Goal: Transaction & Acquisition: Obtain resource

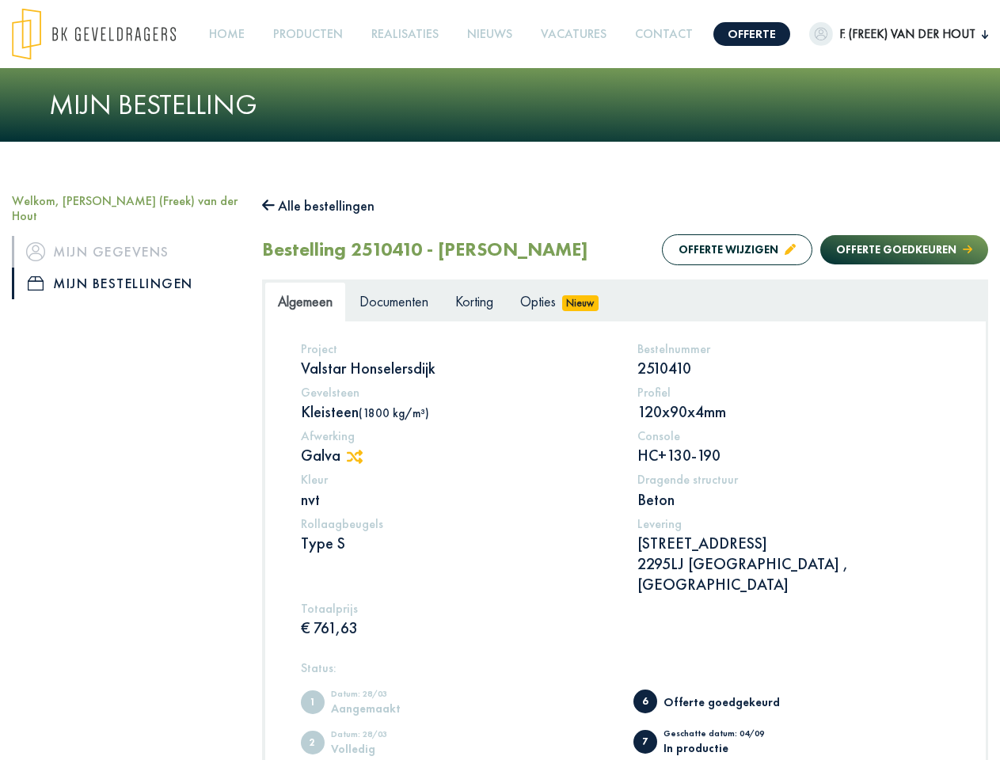
click at [108, 33] on img at bounding box center [94, 34] width 164 height 52
click at [743, 33] on link "Offerte" at bounding box center [752, 34] width 77 height 24
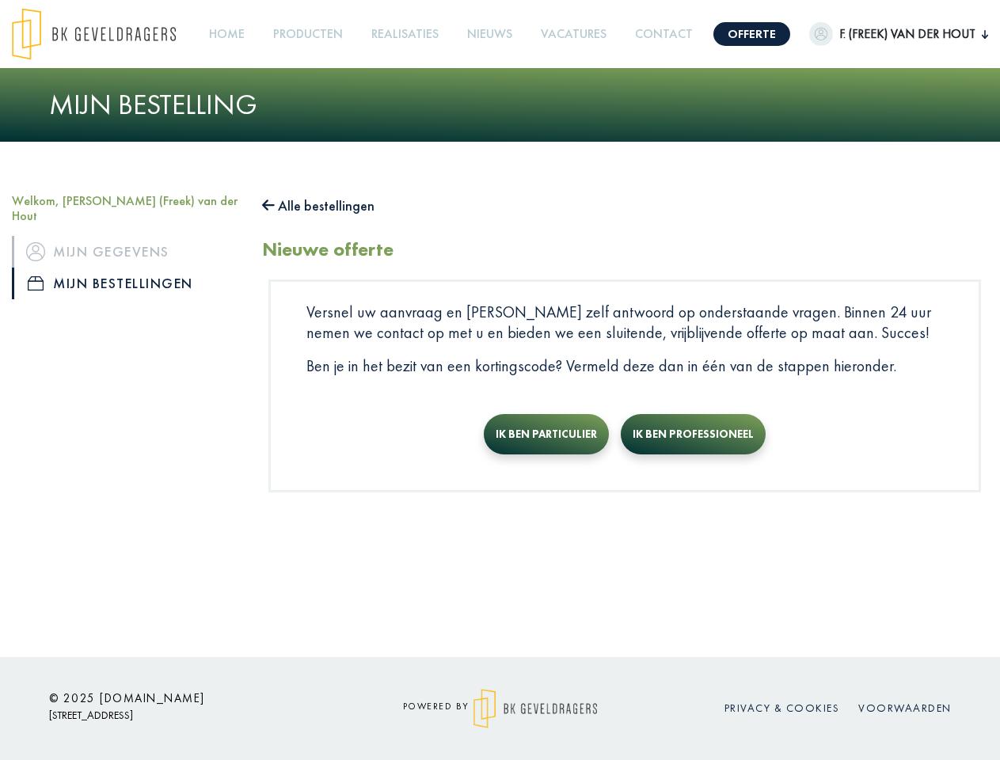
click at [888, 33] on span "F. (Freek) van der Hout" at bounding box center [907, 34] width 149 height 19
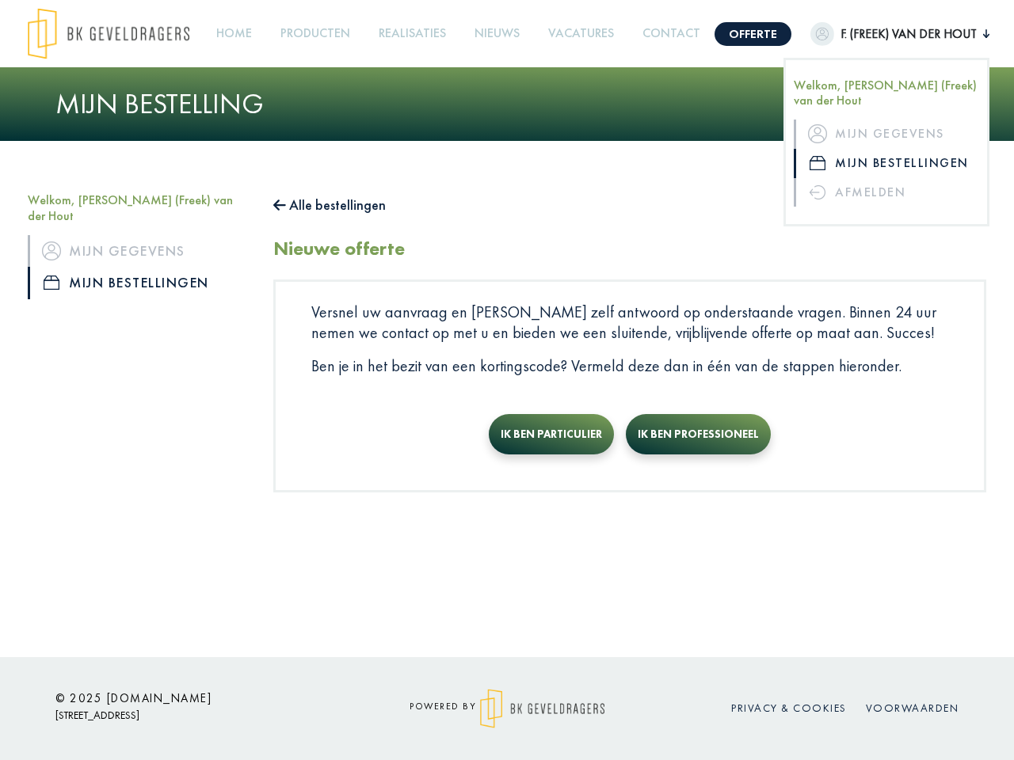
click at [314, 33] on link "Producten +" at bounding box center [315, 34] width 82 height 36
click at [326, 205] on button "Alle bestellingen" at bounding box center [329, 204] width 112 height 25
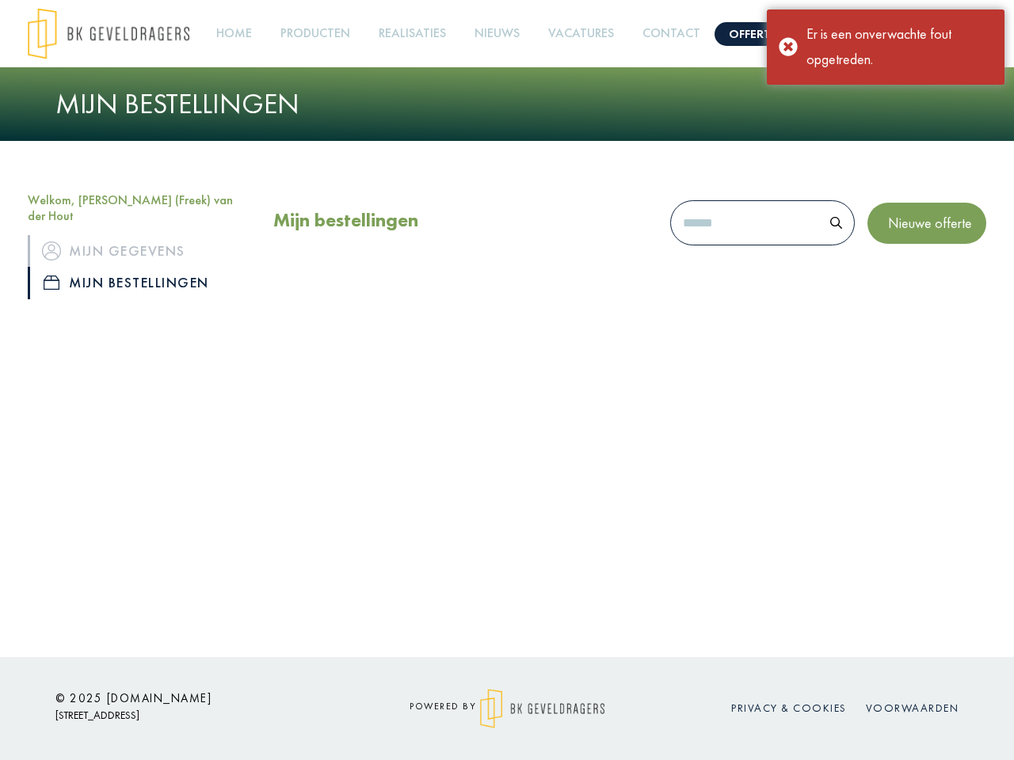
click at [721, 249] on div "Mijn bestellingen Nieuwe offerte" at bounding box center [629, 226] width 713 height 68
click at [889, 249] on div "Mijn bestellingen Nieuwe offerte" at bounding box center [629, 226] width 713 height 68
click at [363, 456] on div "Offerte [PERSON_NAME] (Freek) van der Hout Welkom, F. (Freek) van der Hout Mijn…" at bounding box center [507, 328] width 1014 height 657
